Goal: Check status: Check status

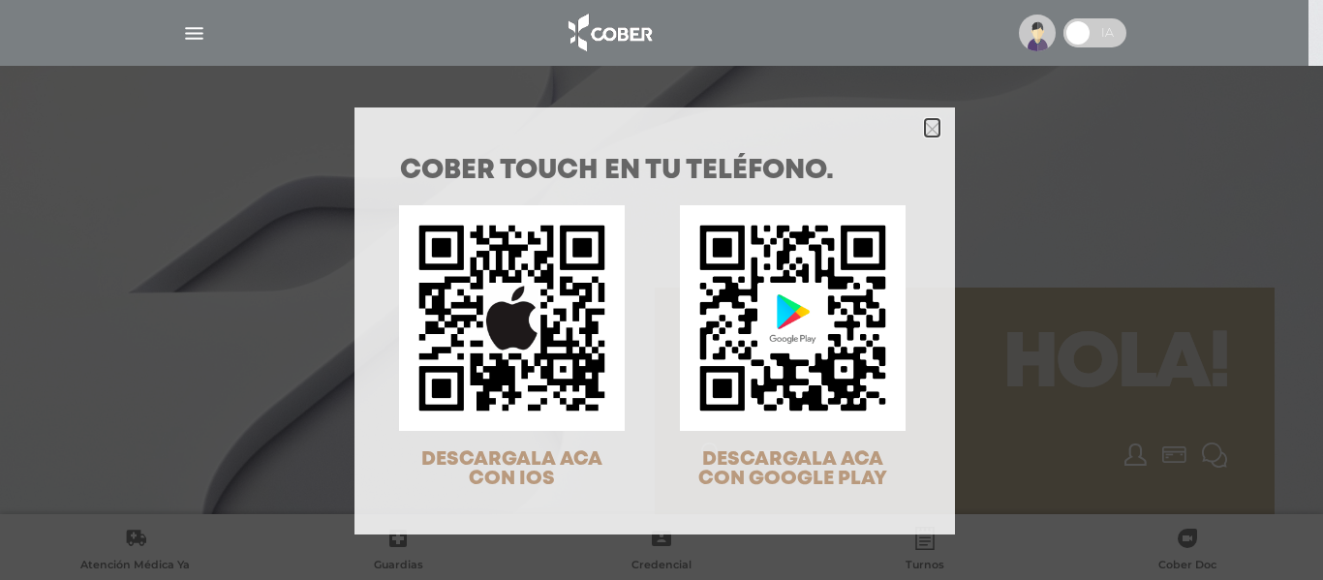
click at [925, 125] on icon "Close" at bounding box center [932, 129] width 15 height 15
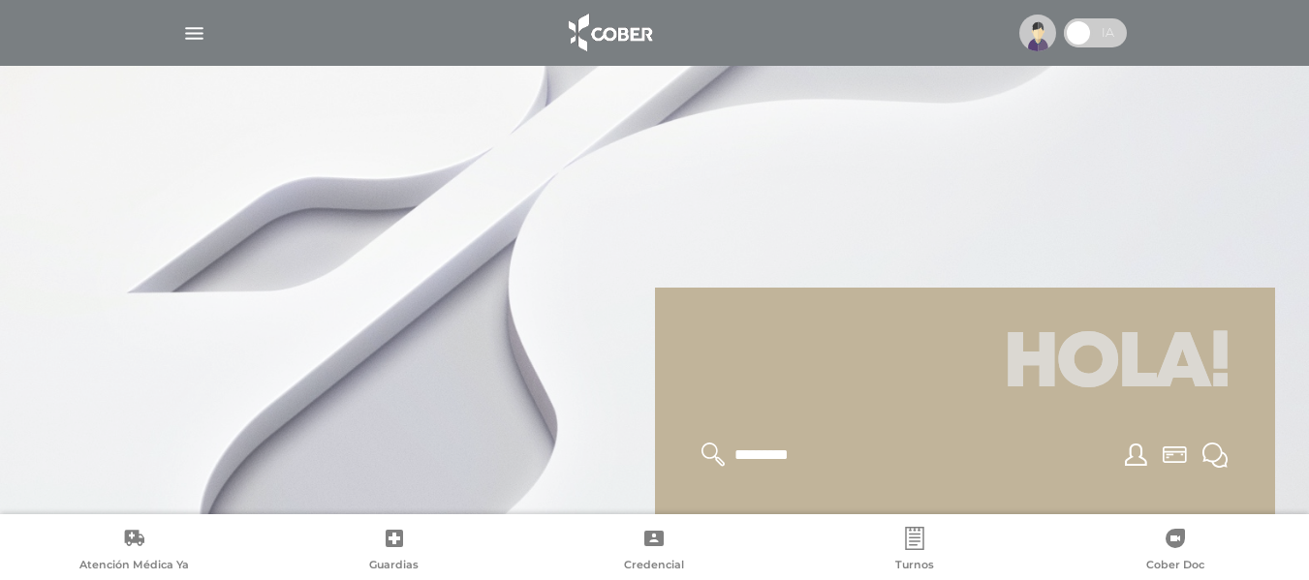
scroll to position [291, 0]
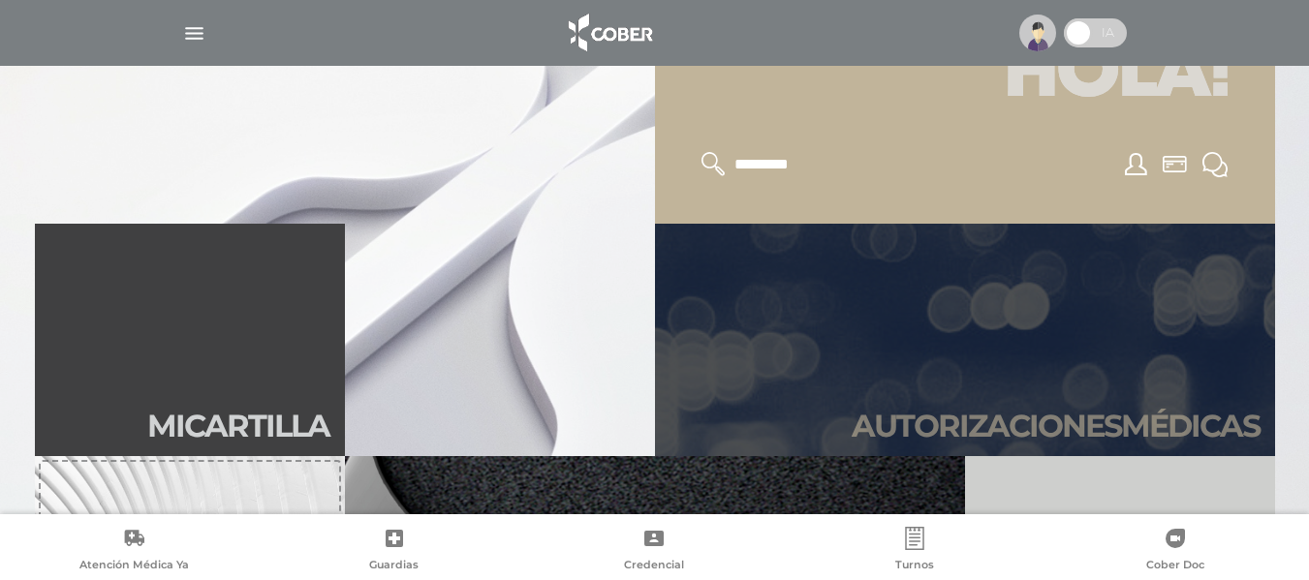
click at [929, 410] on h2 "Autori zaciones médicas" at bounding box center [1056, 426] width 408 height 37
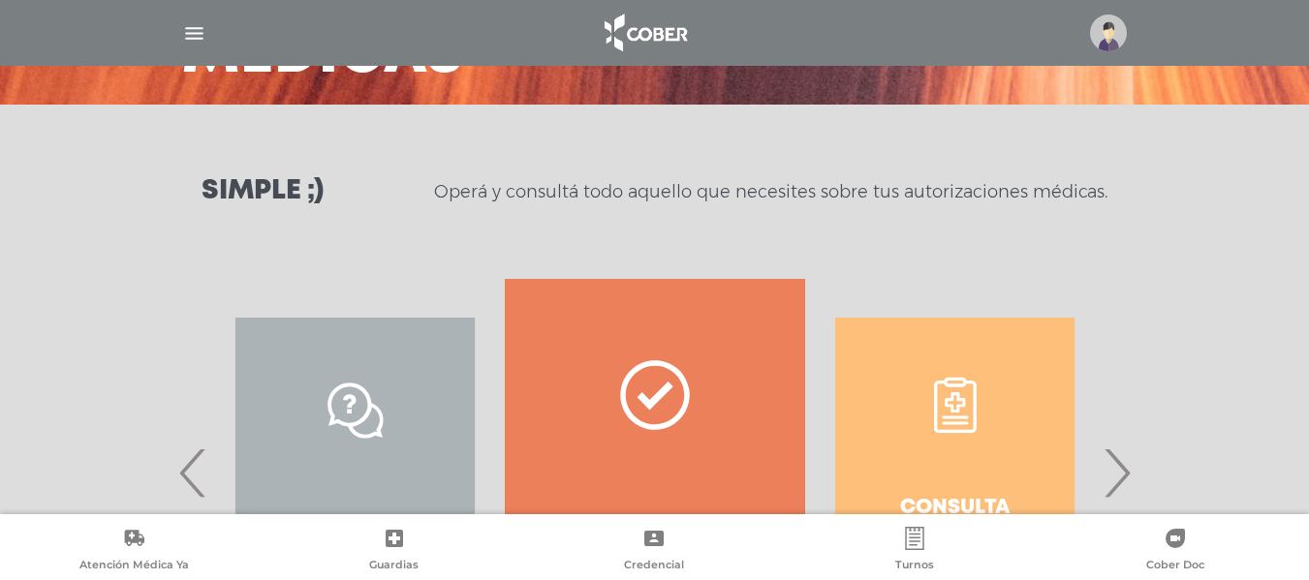
scroll to position [388, 0]
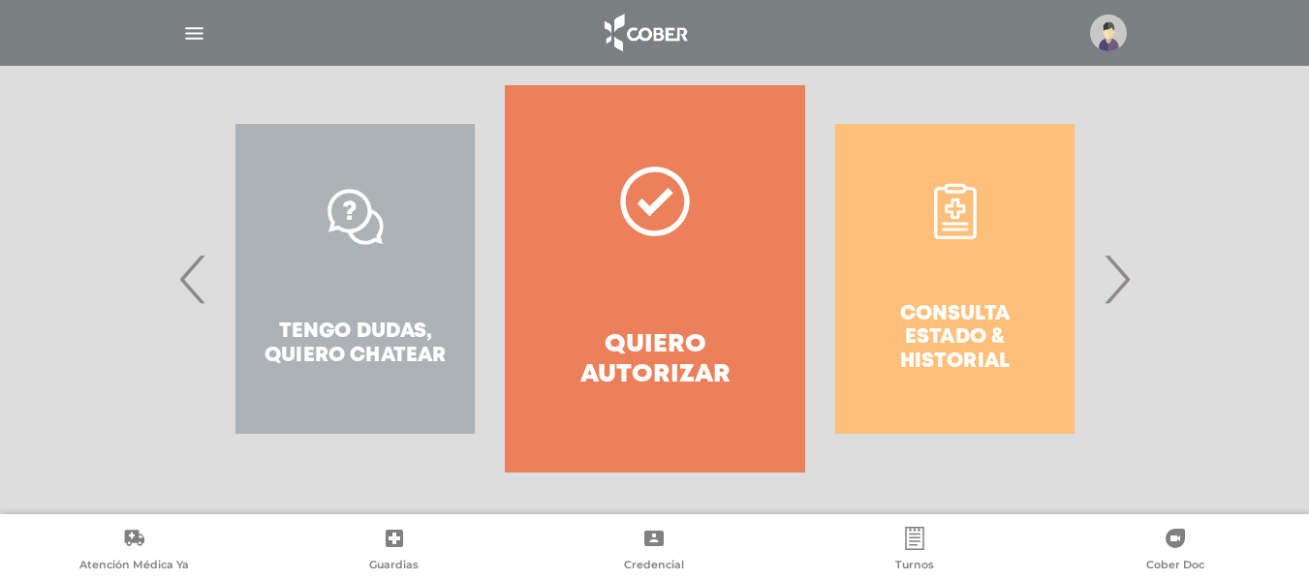
click at [1107, 281] on span "›" at bounding box center [1117, 279] width 38 height 105
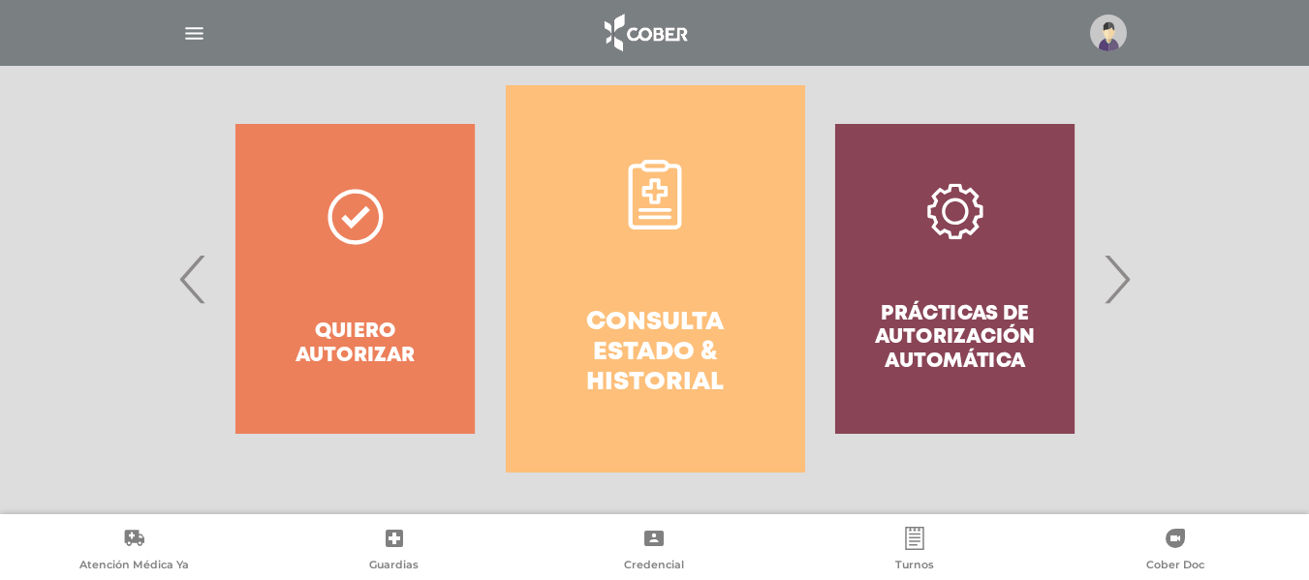
click at [643, 326] on h4 "Consulta estado & historial" at bounding box center [656, 353] width 230 height 91
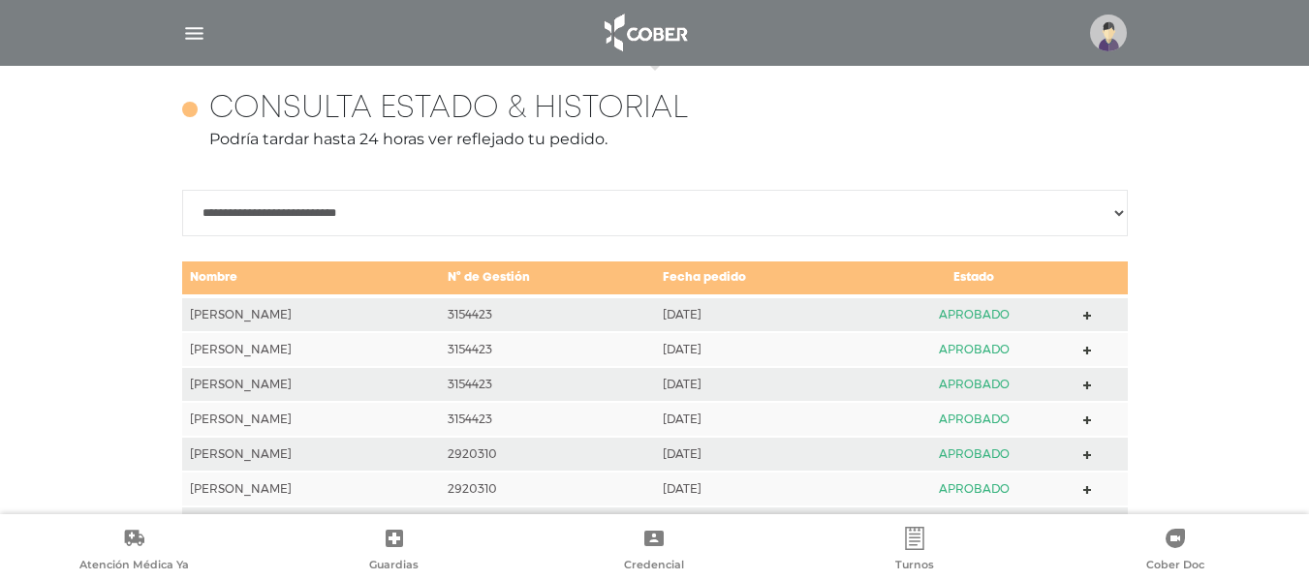
scroll to position [860, 0]
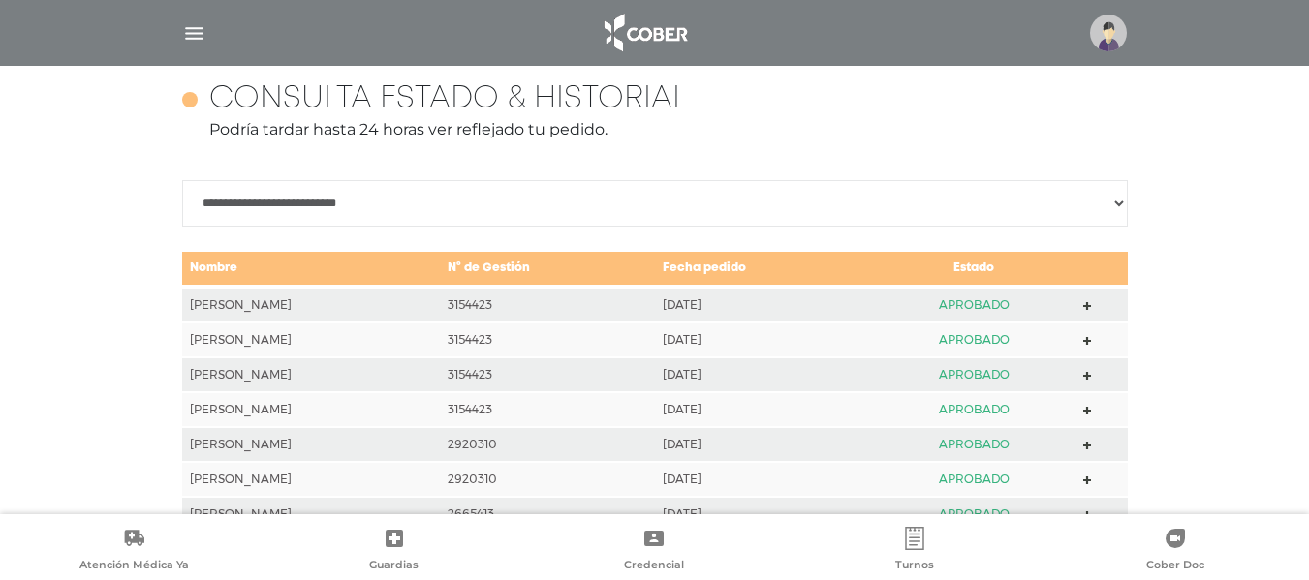
click at [1092, 305] on icon at bounding box center [1087, 306] width 9 height 9
